Goal: Information Seeking & Learning: Learn about a topic

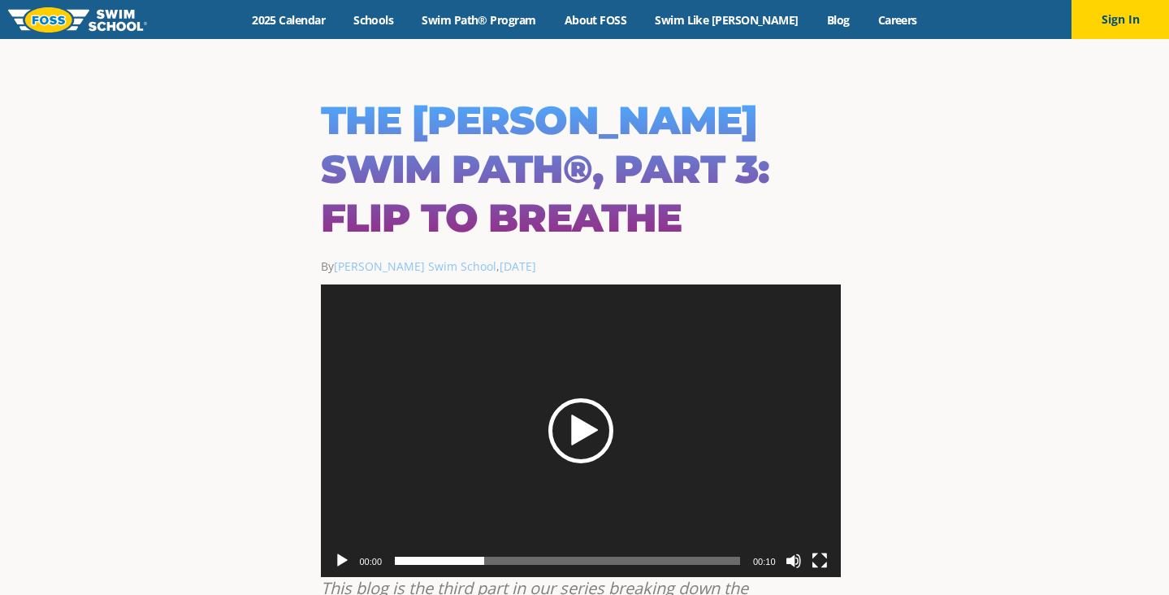
click at [570, 398] on div "Play" at bounding box center [580, 430] width 65 height 65
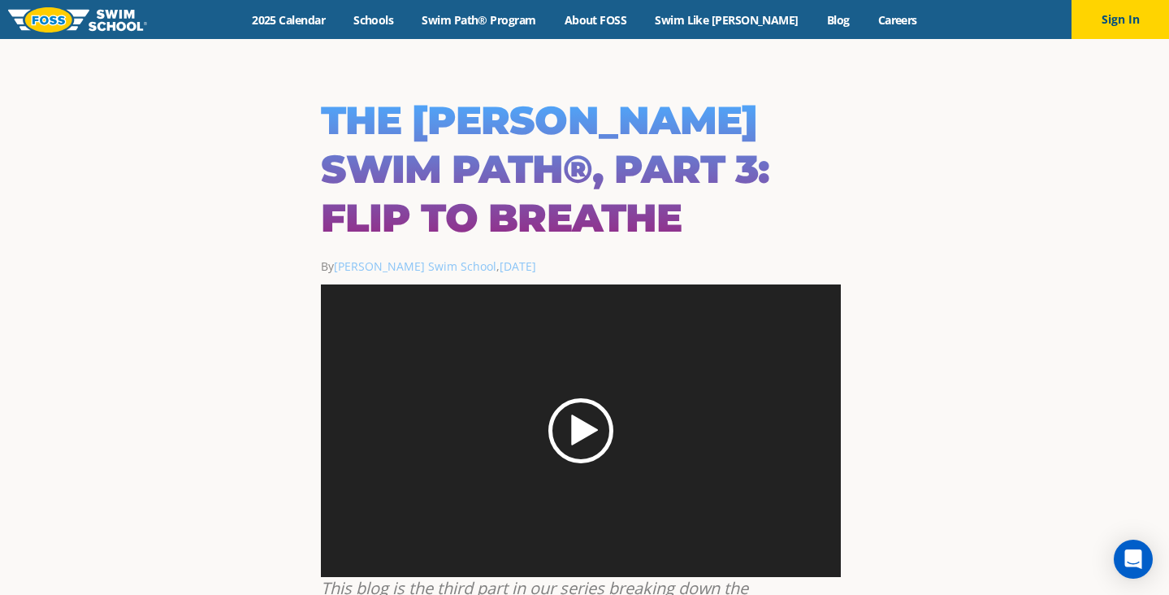
click at [570, 398] on div "Play" at bounding box center [580, 430] width 65 height 65
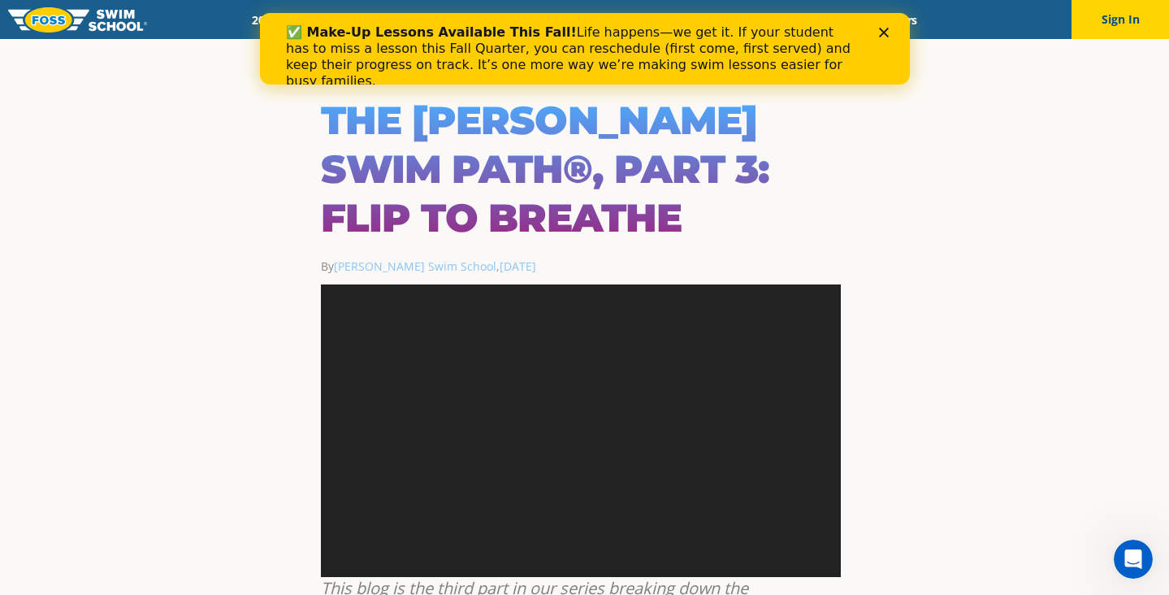
click at [882, 29] on icon "Close" at bounding box center [883, 33] width 10 height 10
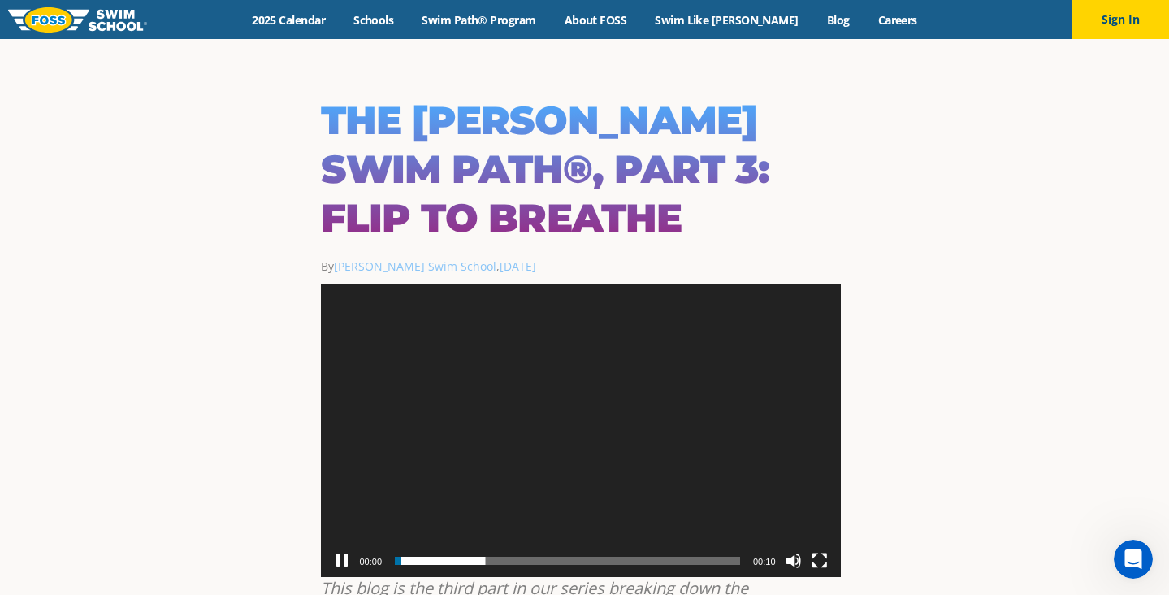
click at [421, 451] on video "https://www.fossswimschool.com/content/uploads/2022/10/Safety_FlipToBreathe_FCC…" at bounding box center [581, 430] width 520 height 293
click at [584, 398] on div "Play" at bounding box center [580, 430] width 65 height 65
click at [348, 553] on button "Pause" at bounding box center [342, 561] width 16 height 16
click at [348, 553] on button "Play" at bounding box center [342, 561] width 16 height 16
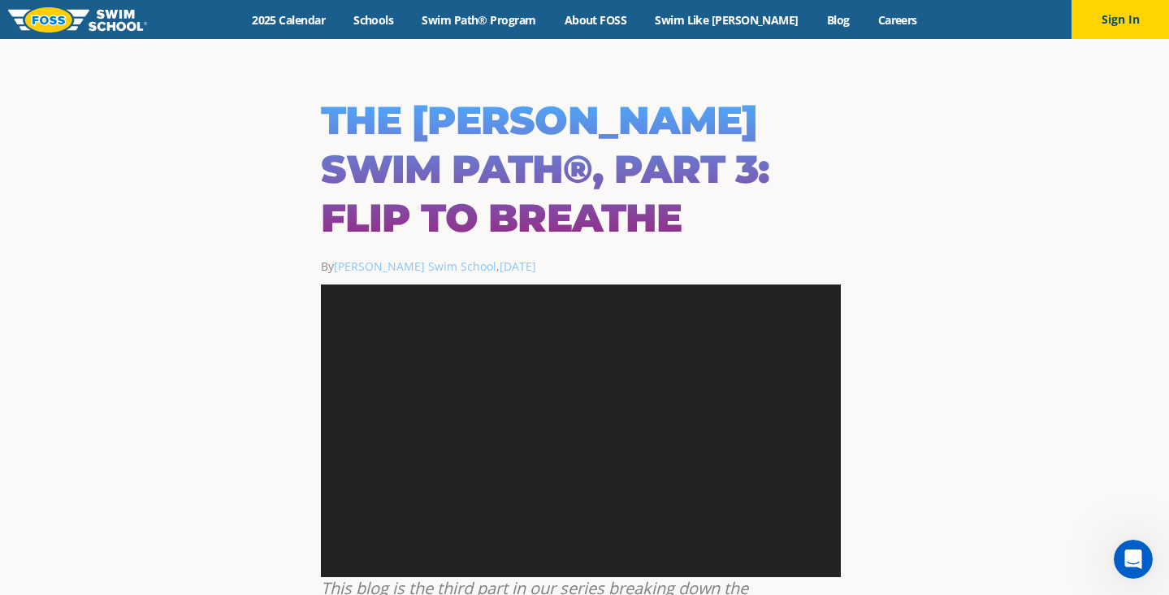
click at [348, 509] on video "https://www.fossswimschool.com/content/uploads/2022/10/Safety_FlipToBreathe_FCC…" at bounding box center [581, 430] width 520 height 293
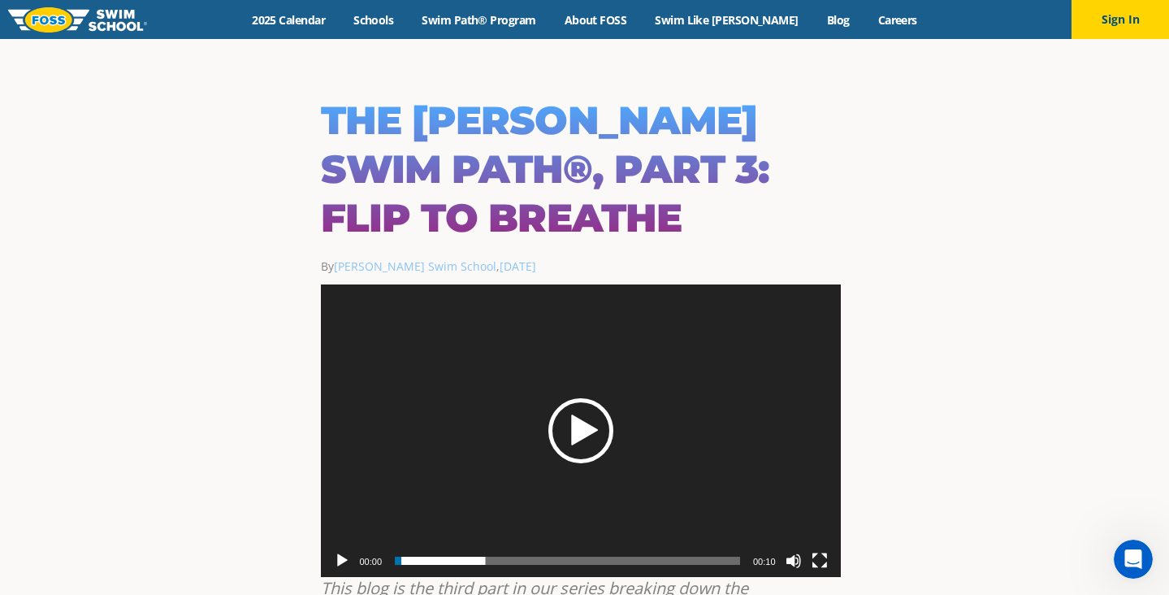
click at [591, 398] on div "Play" at bounding box center [580, 430] width 65 height 65
click at [824, 553] on button "Fullscreen" at bounding box center [820, 561] width 16 height 16
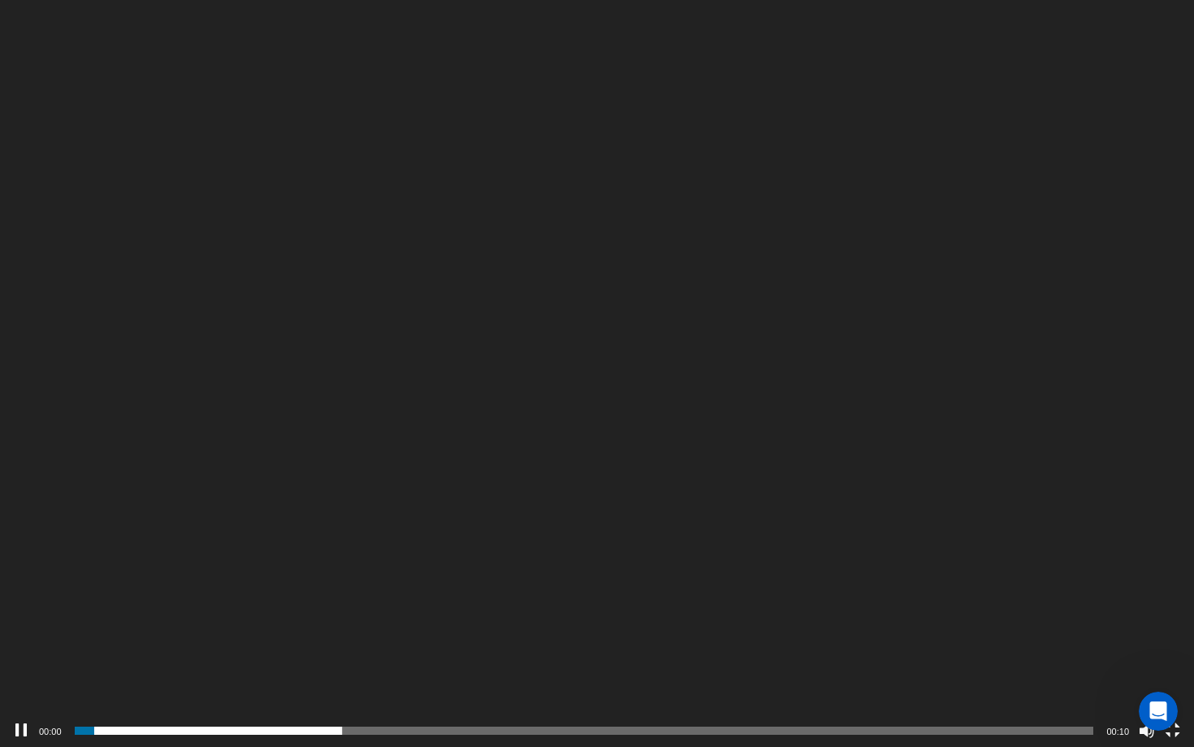
click at [23, 594] on button "Pause" at bounding box center [21, 730] width 16 height 16
click at [605, 378] on div "Play" at bounding box center [597, 373] width 65 height 65
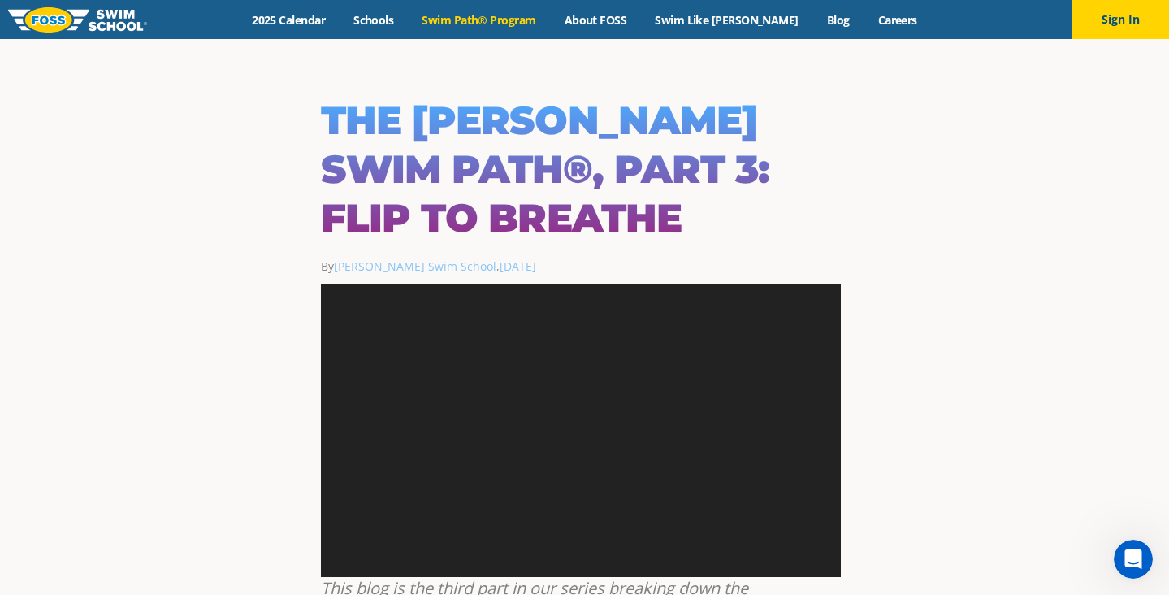
click at [488, 22] on link "Swim Path® Program" at bounding box center [479, 19] width 142 height 15
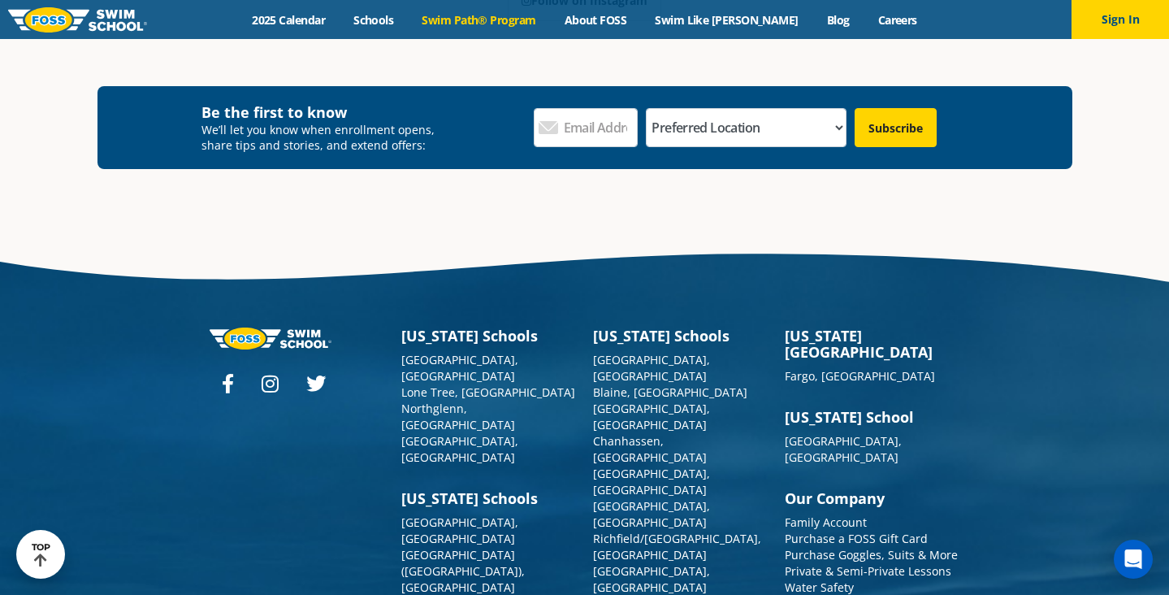
scroll to position [4789, 0]
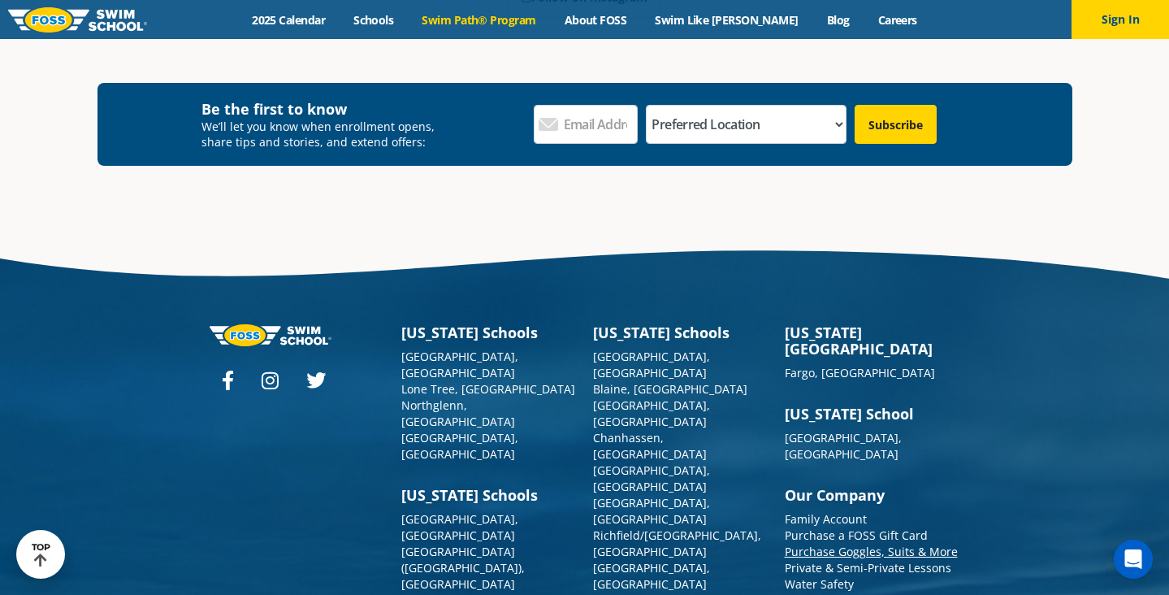
click at [861, 544] on link "Purchase Goggles, Suits & More" at bounding box center [871, 551] width 173 height 15
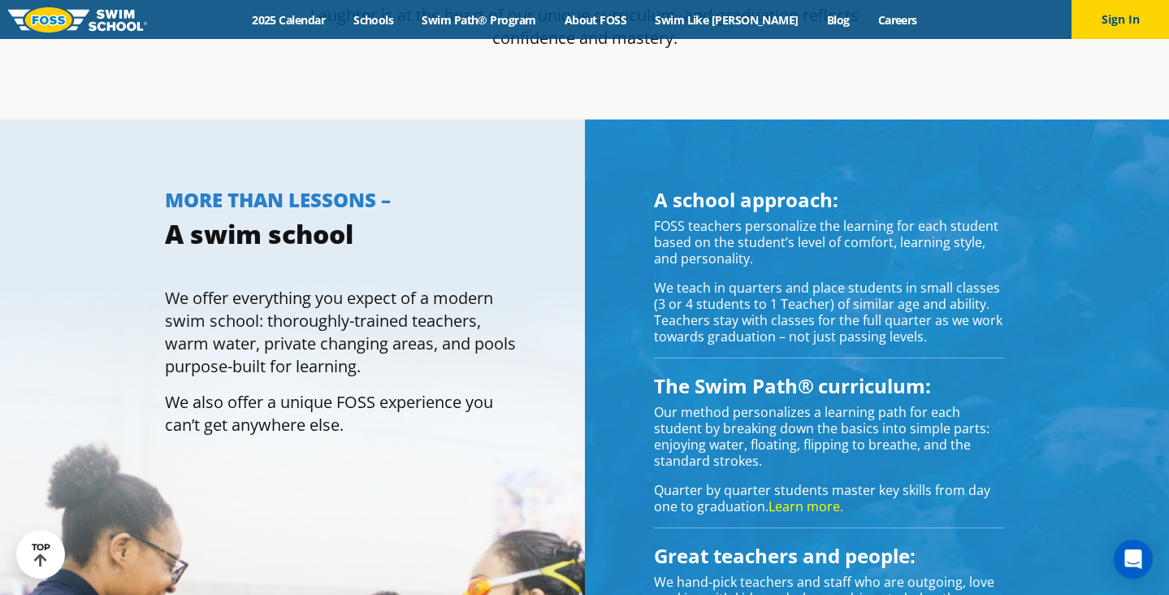
scroll to position [1134, 0]
